Goal: Task Accomplishment & Management: Use online tool/utility

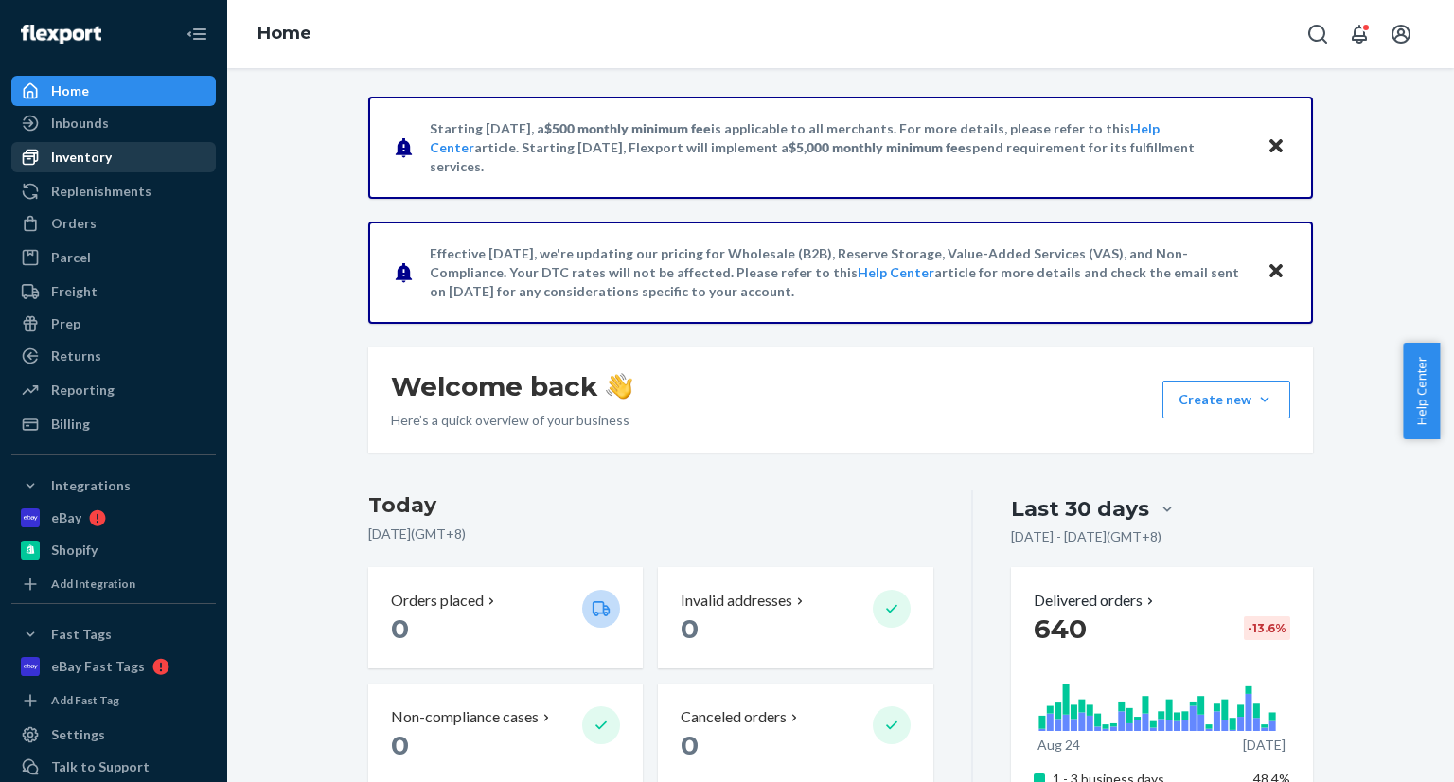
click at [98, 151] on div "Inventory" at bounding box center [81, 157] width 61 height 19
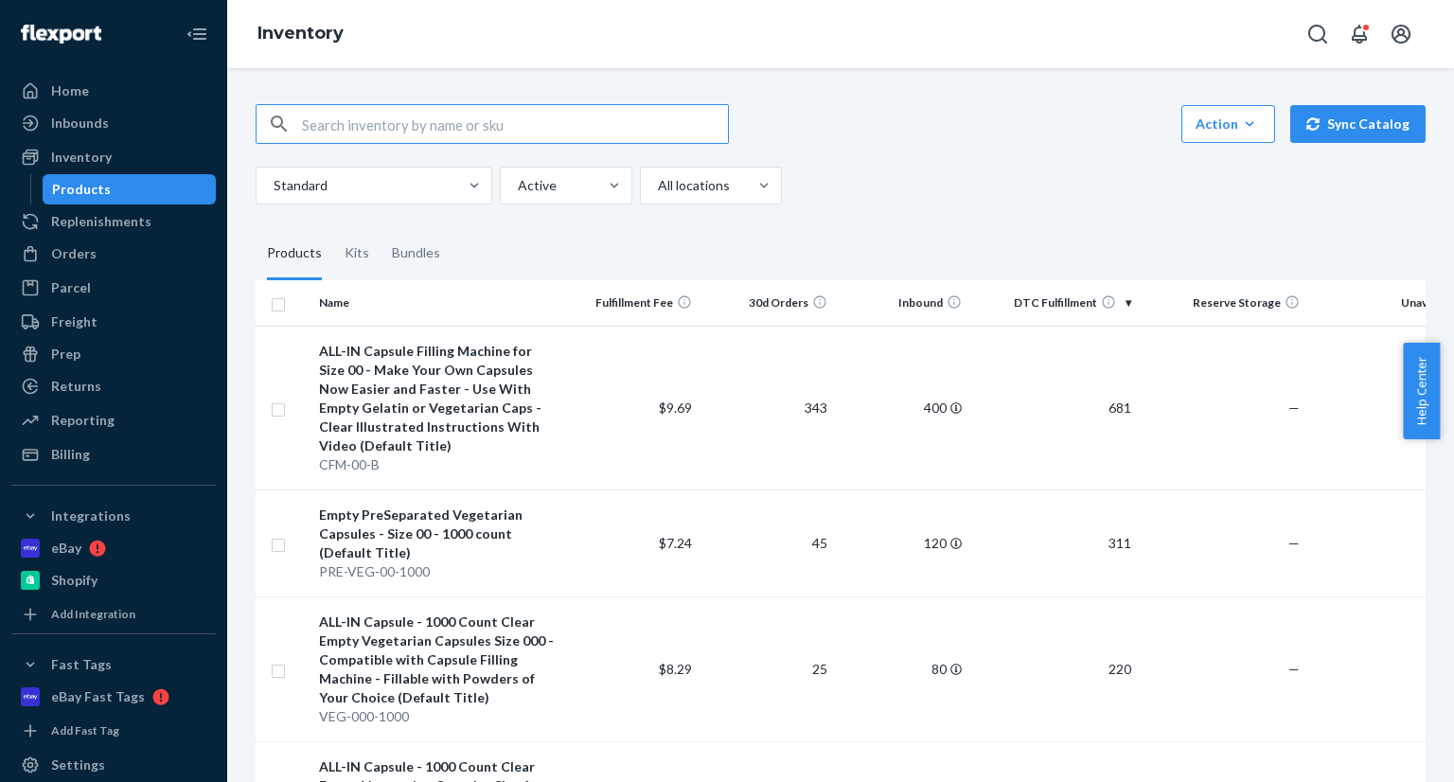
click at [558, 128] on input "text" at bounding box center [515, 124] width 426 height 38
paste input "CFM-1-Y"
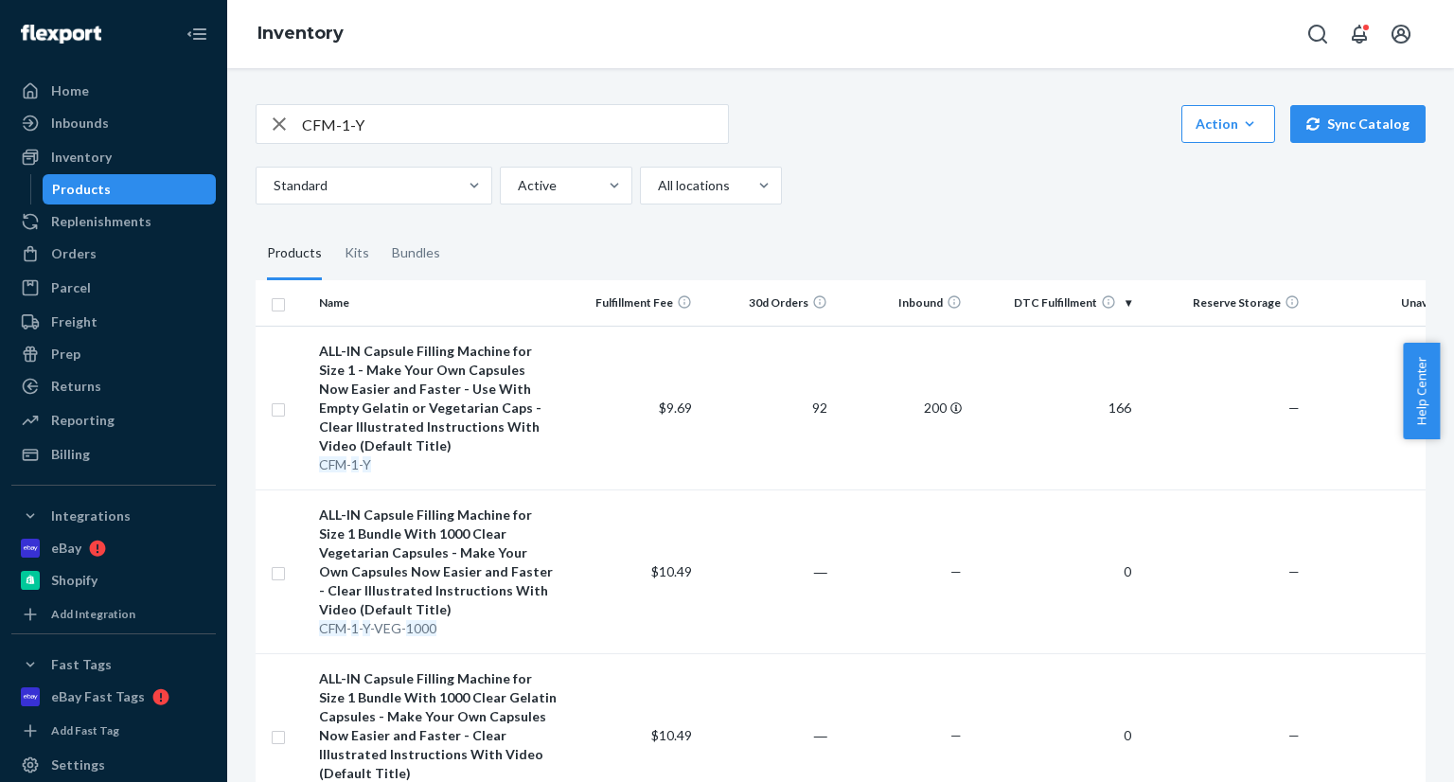
click at [499, 134] on input "CFM-1-Y" at bounding box center [515, 124] width 426 height 38
paste input "0-G"
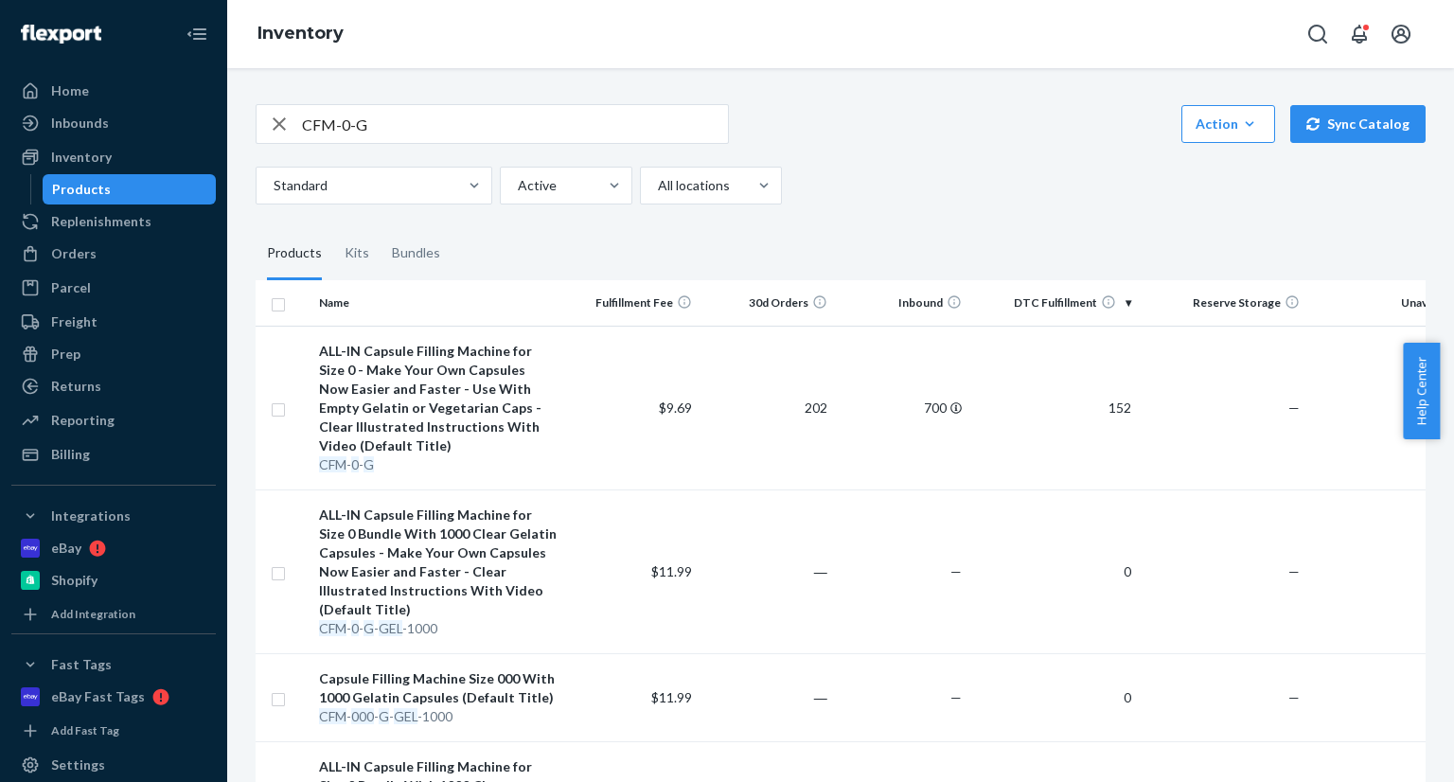
click at [583, 114] on input "CFM-0-G" at bounding box center [515, 124] width 426 height 38
click at [580, 113] on input "CFM-0-G" at bounding box center [515, 124] width 426 height 38
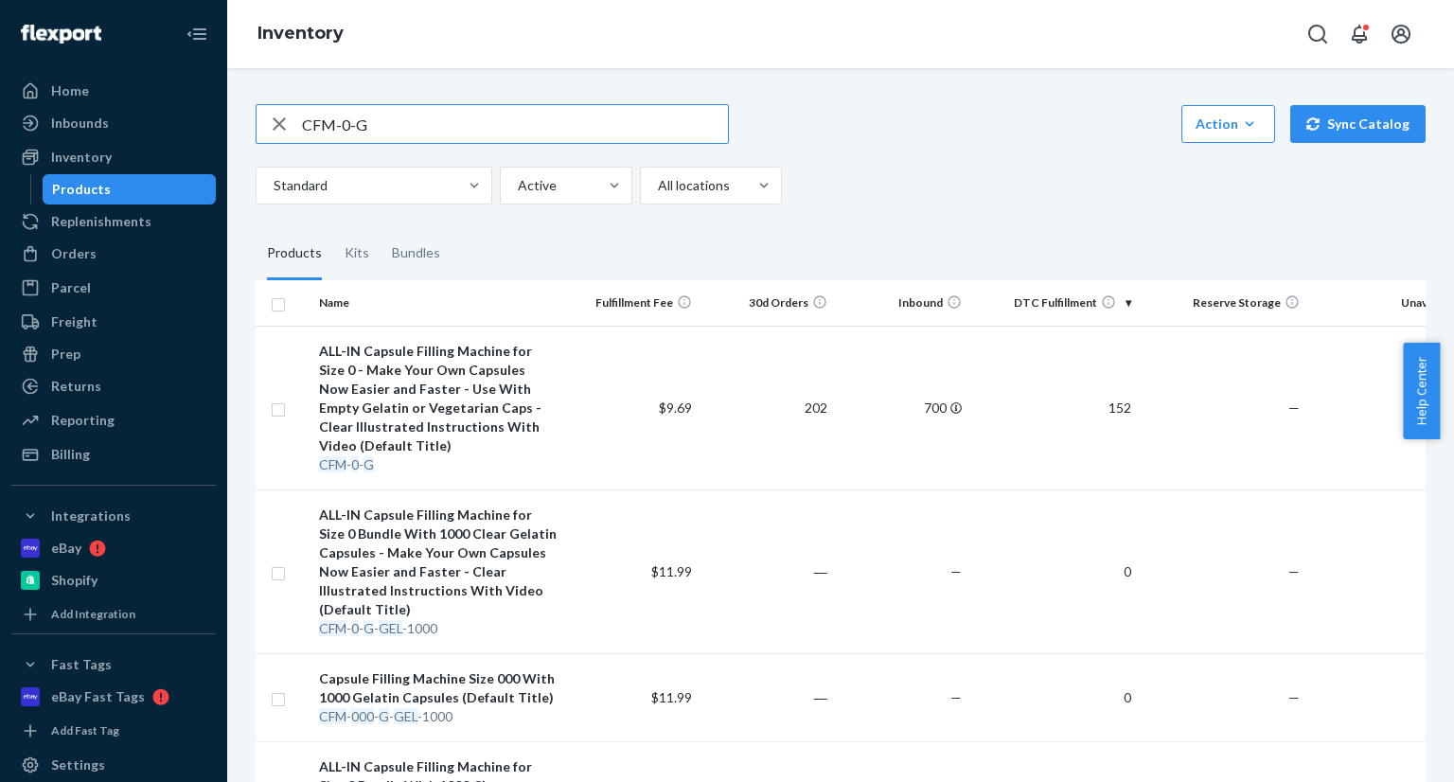
paste input "0-B"
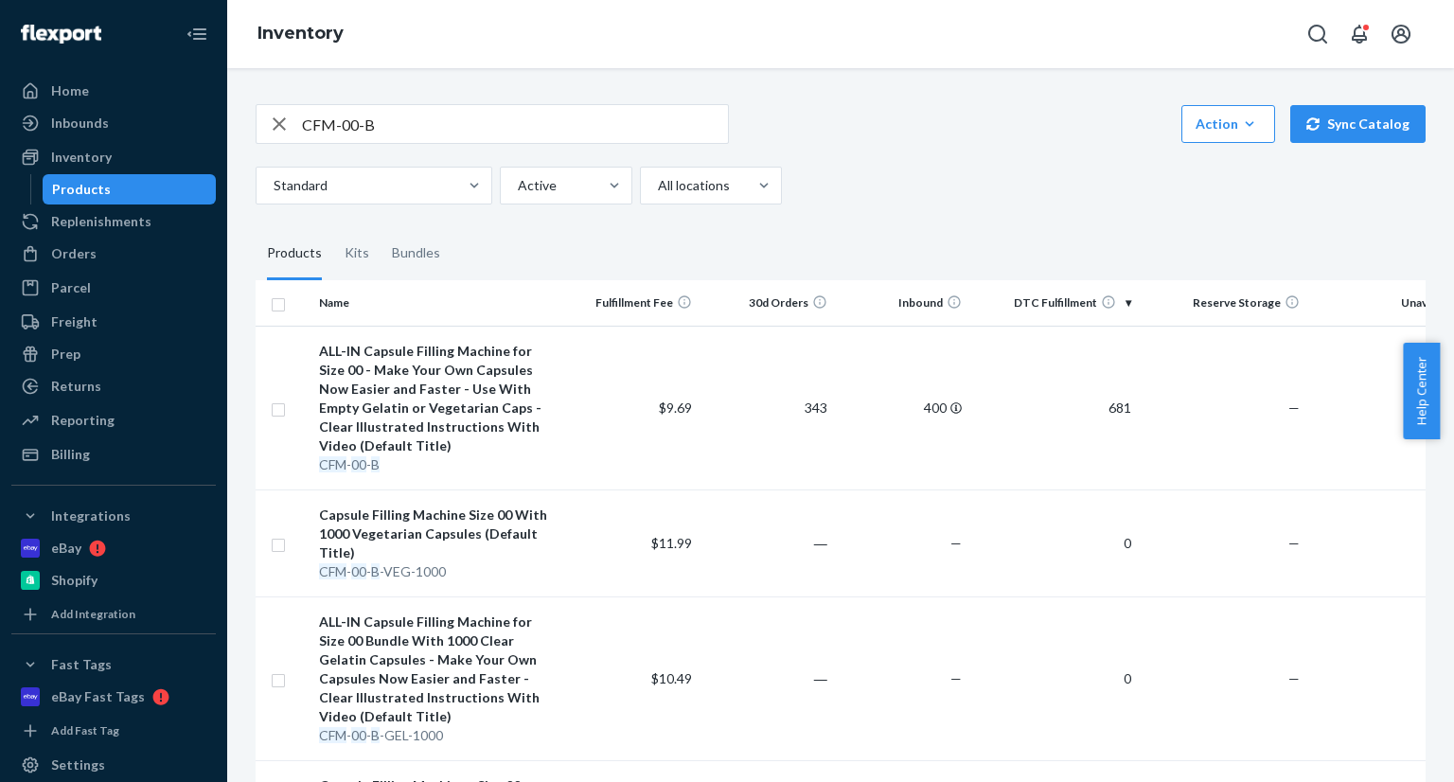
click at [493, 115] on input "CFM-00-B" at bounding box center [515, 124] width 426 height 38
paste input "0-R"
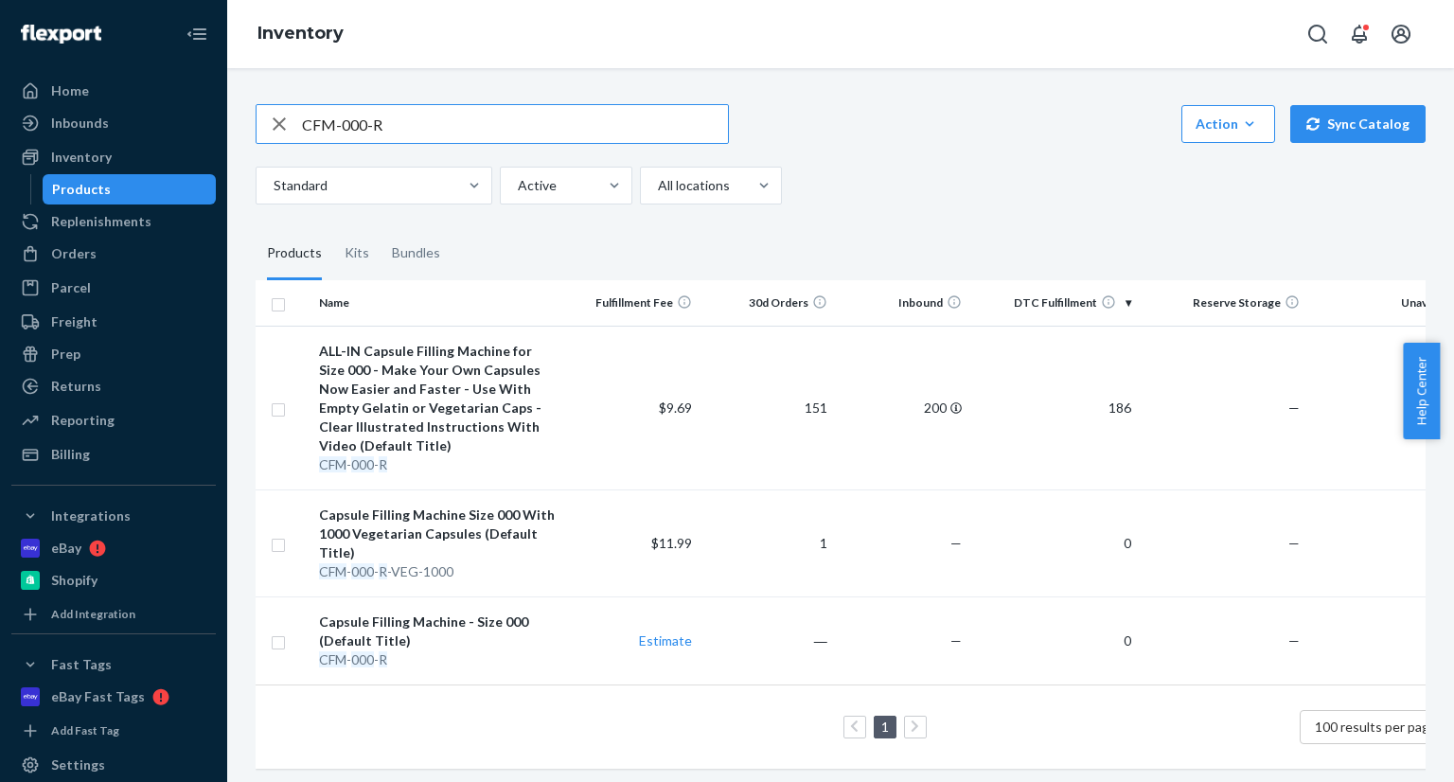
click at [519, 133] on input "CFM-000-R" at bounding box center [515, 124] width 426 height 38
paste input "GEL-1-1000"
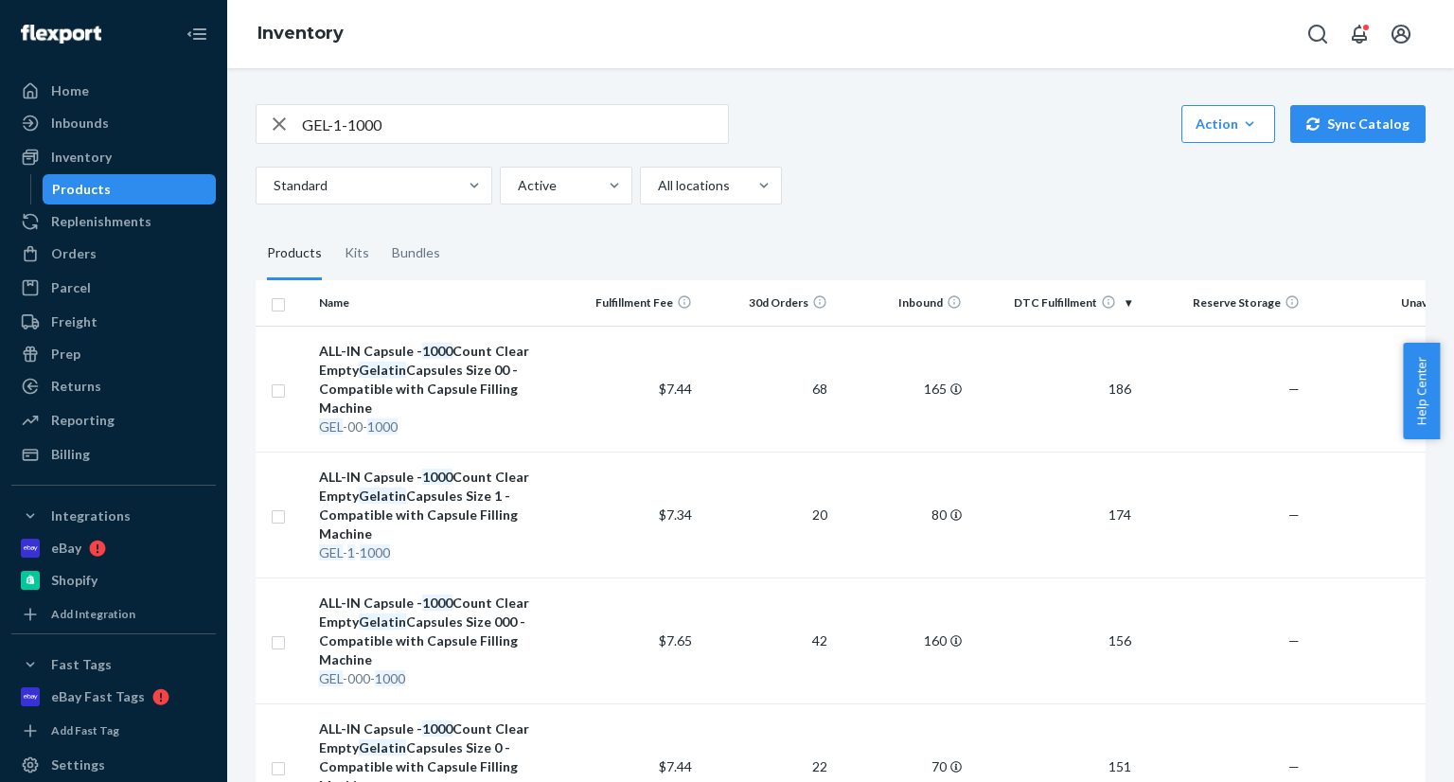
click at [390, 113] on input "GEL-1-1000" at bounding box center [515, 124] width 426 height 38
paste input "0"
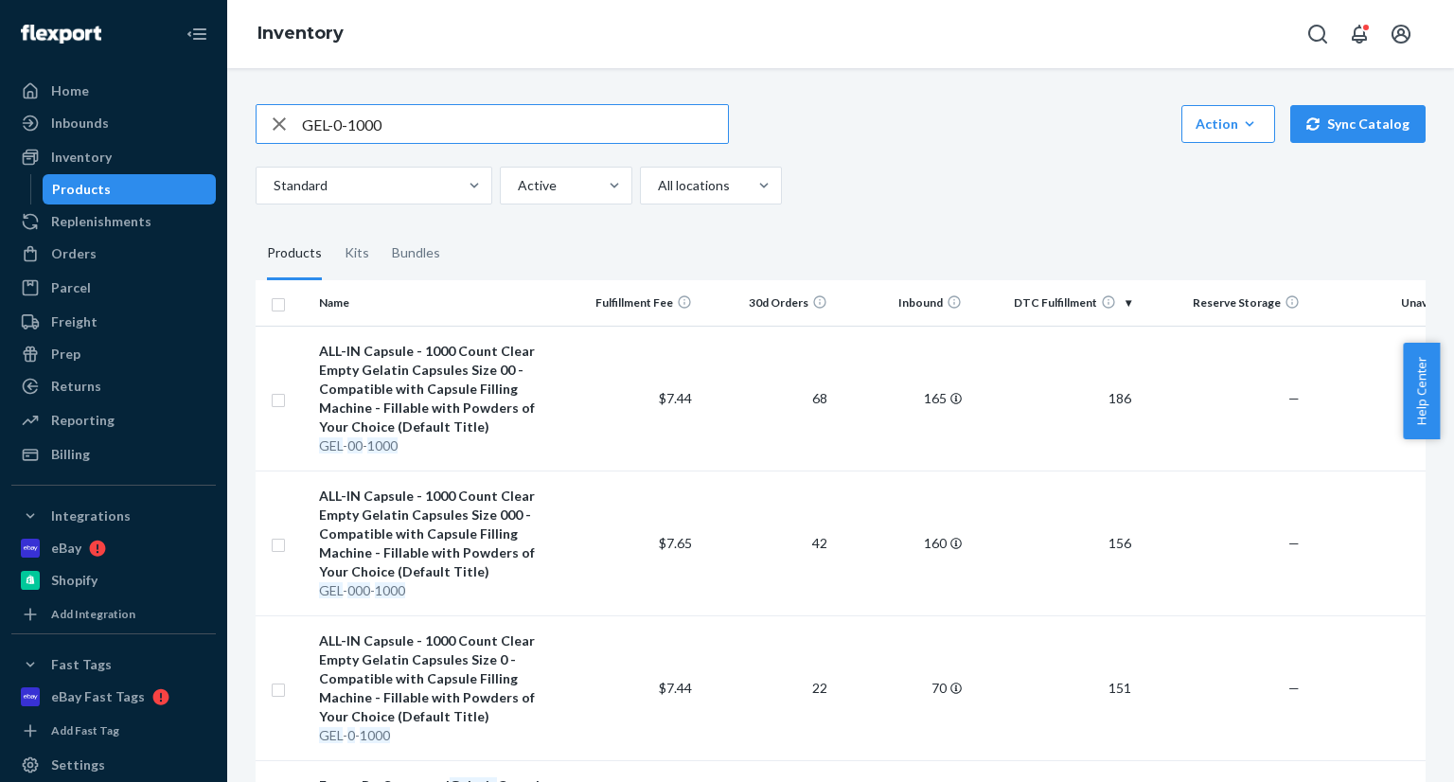
click at [462, 130] on input "GEL-0-1000" at bounding box center [515, 124] width 426 height 38
paste input "PRE-GEL-0"
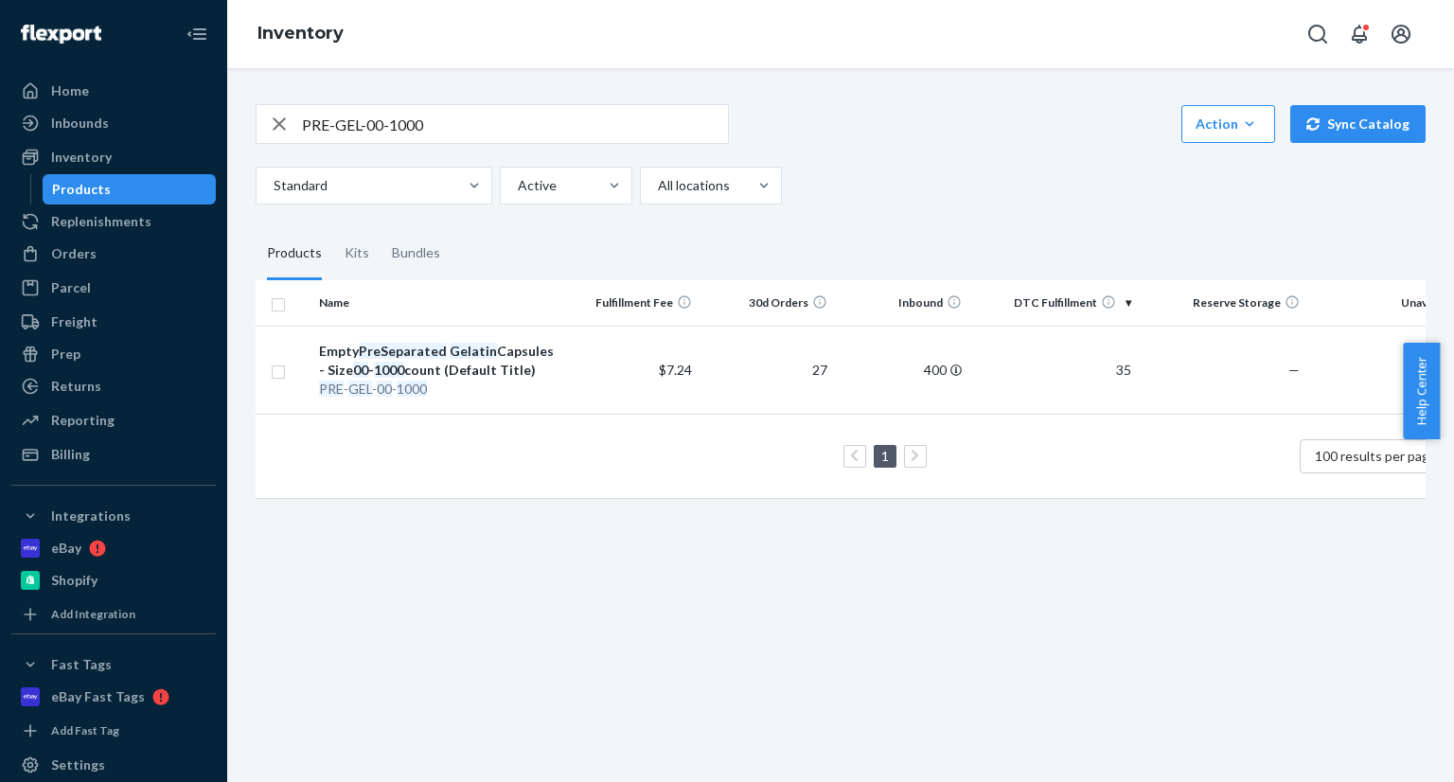
click at [338, 122] on input "PRE-GEL-00-1000" at bounding box center [515, 124] width 426 height 38
paste input "VEG-1"
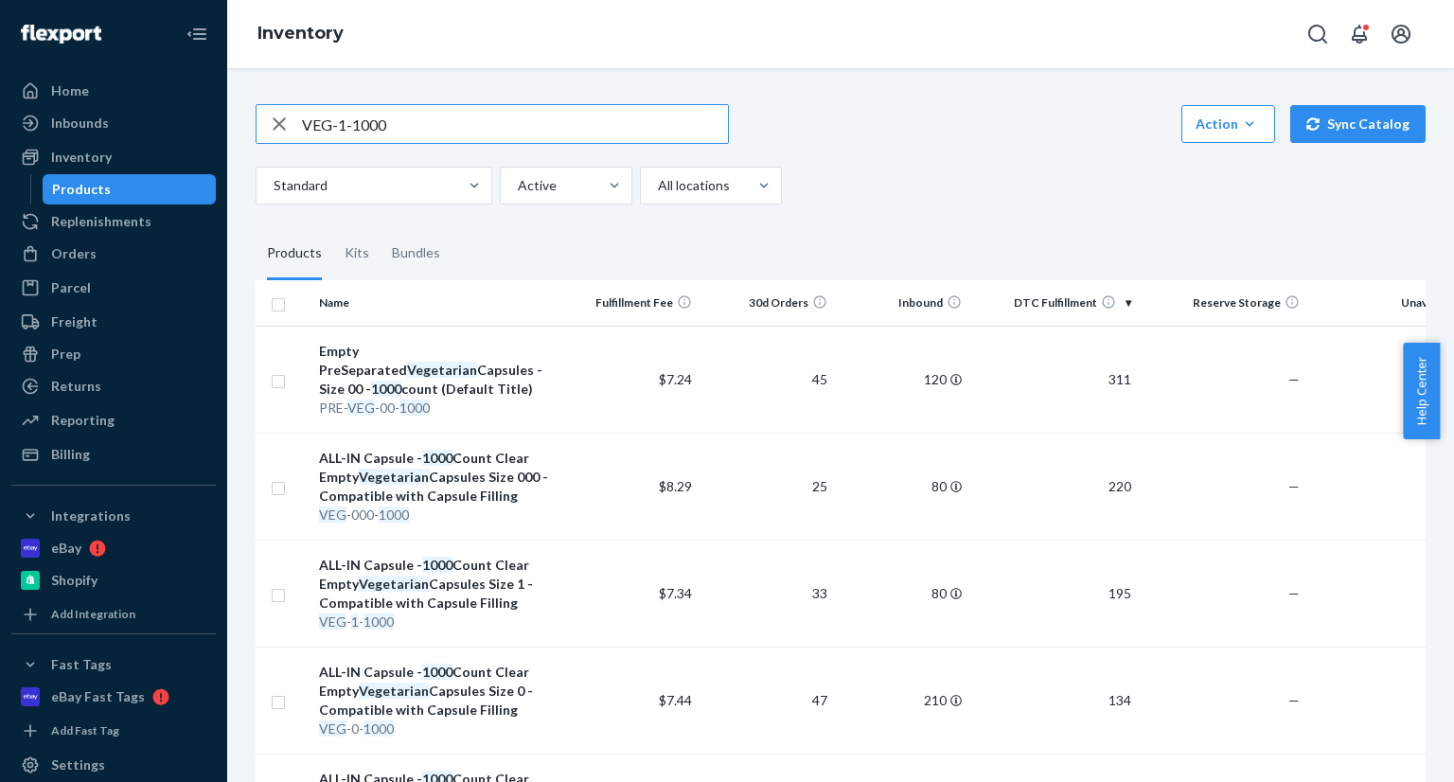
click at [398, 137] on input "VEG-1-1000" at bounding box center [515, 124] width 426 height 38
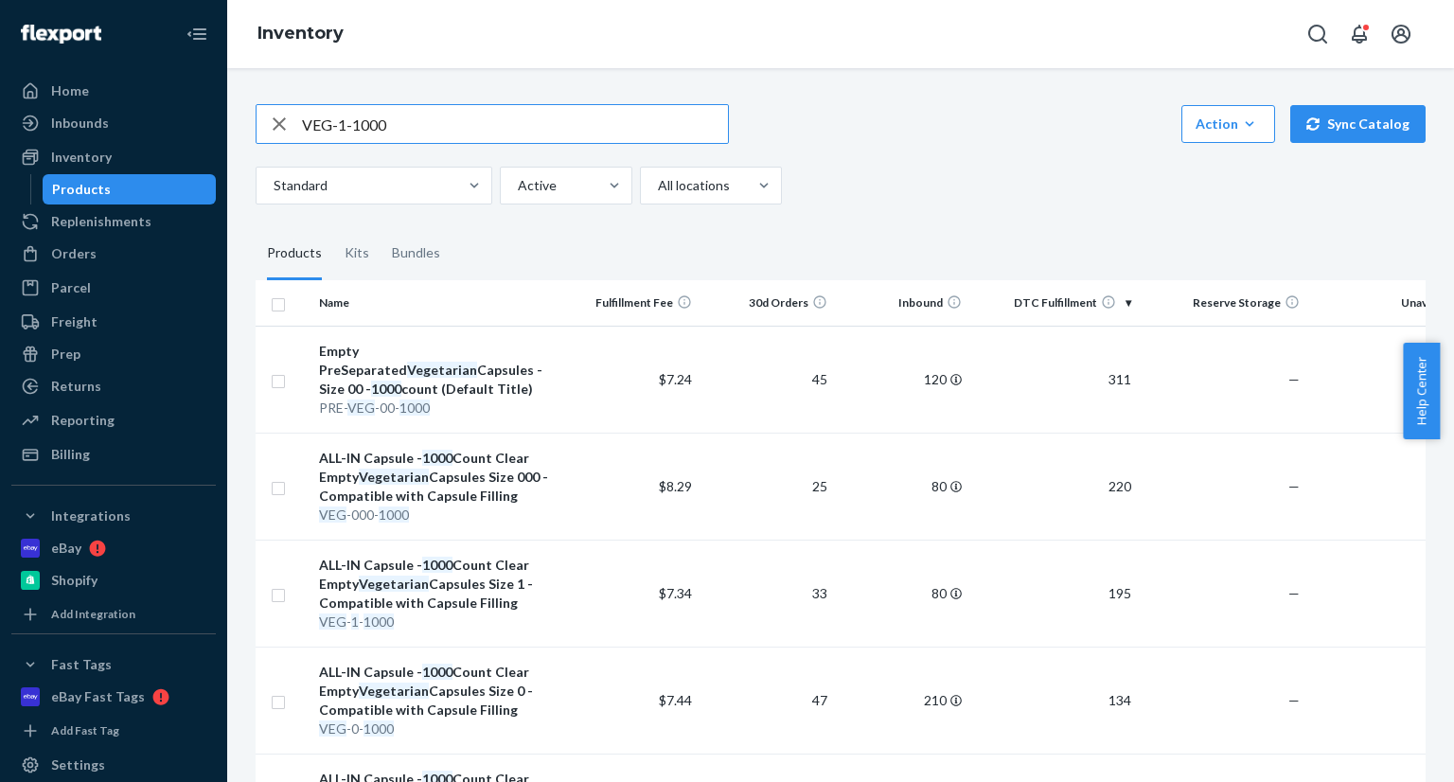
paste input "00"
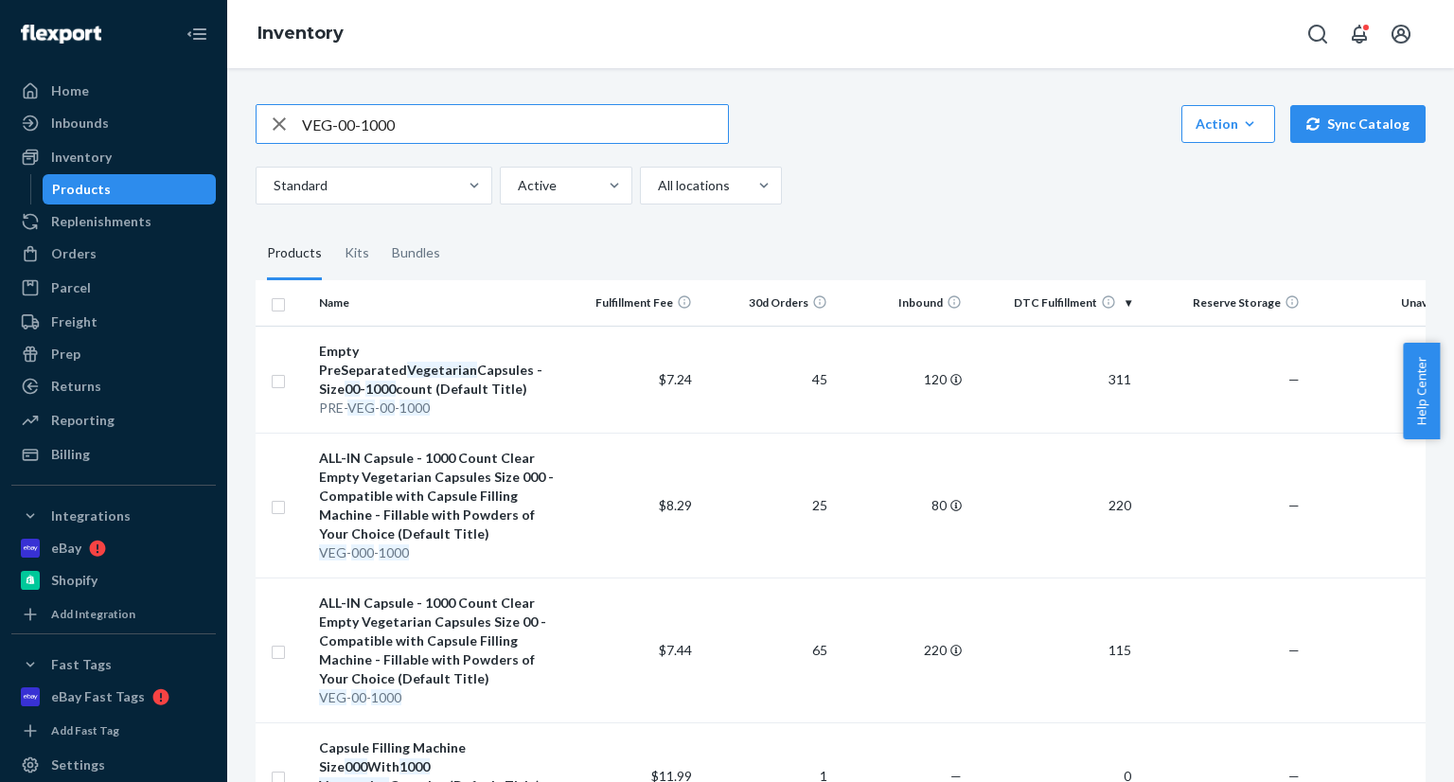
click at [575, 137] on input "VEG-00-1000" at bounding box center [515, 124] width 426 height 38
paste input "0"
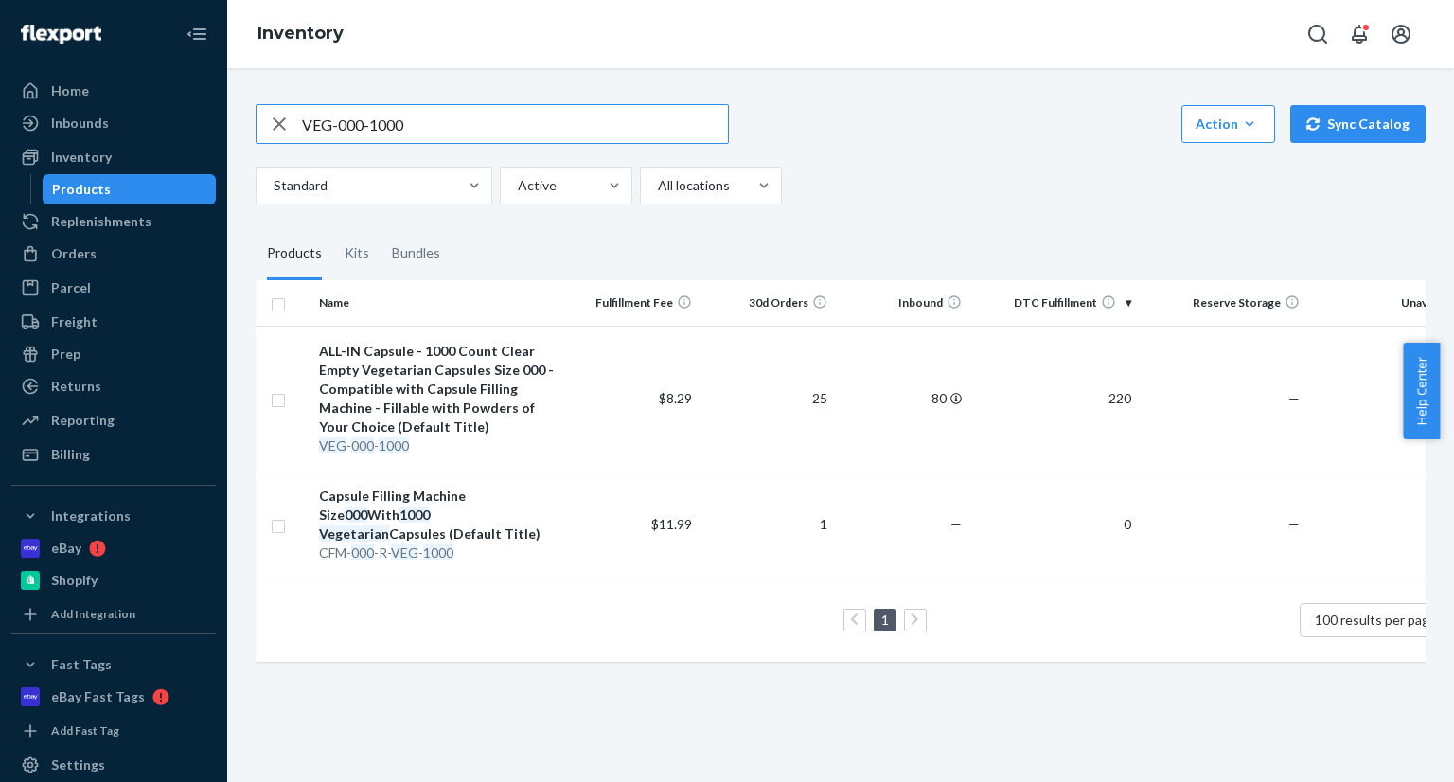
click at [550, 140] on input "VEG-000-1000" at bounding box center [515, 124] width 426 height 38
paste input "PRE-VEG-"
type input "PRE-VEG-00-1000"
